Goal: Information Seeking & Learning: Learn about a topic

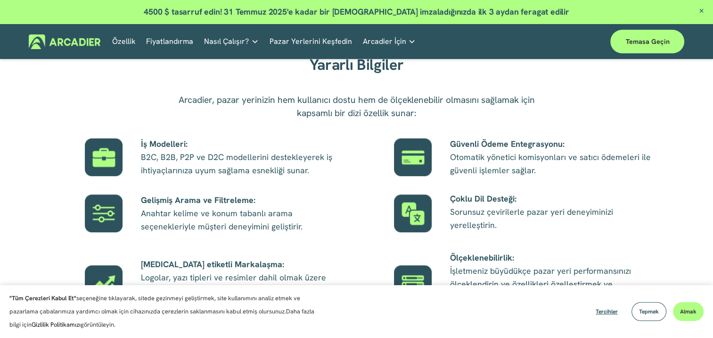
scroll to position [377, 0]
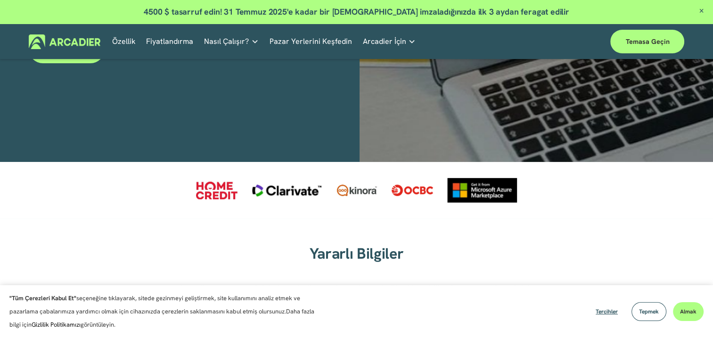
click at [129, 41] on link "Özellik" at bounding box center [124, 41] width 24 height 15
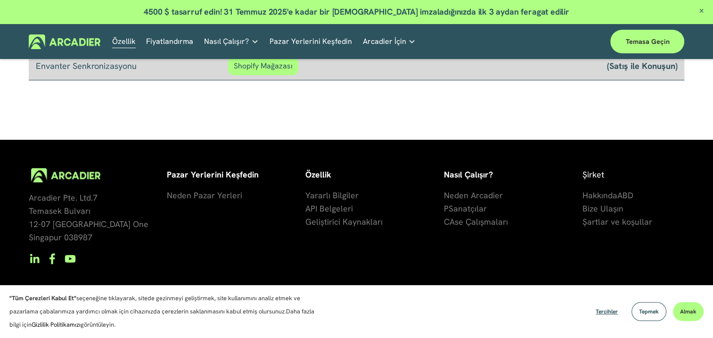
scroll to position [902, 0]
click at [495, 219] on span "se Çalışmaları" at bounding box center [481, 221] width 53 height 11
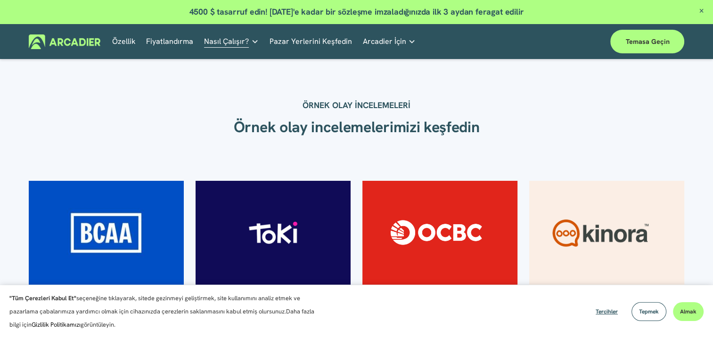
click at [303, 41] on link "Pazar Yerlerini Keşfedin" at bounding box center [311, 41] width 82 height 15
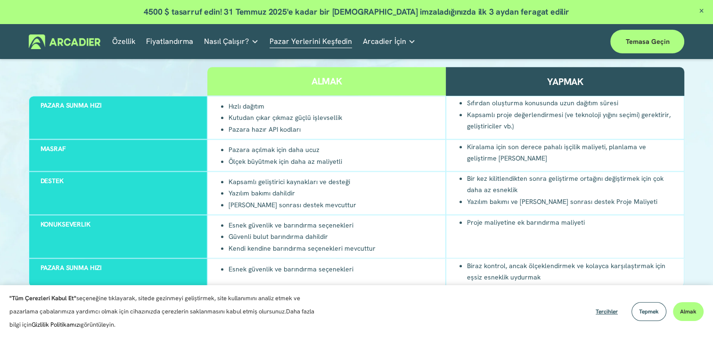
scroll to position [943, 0]
